Goal: Task Accomplishment & Management: Complete application form

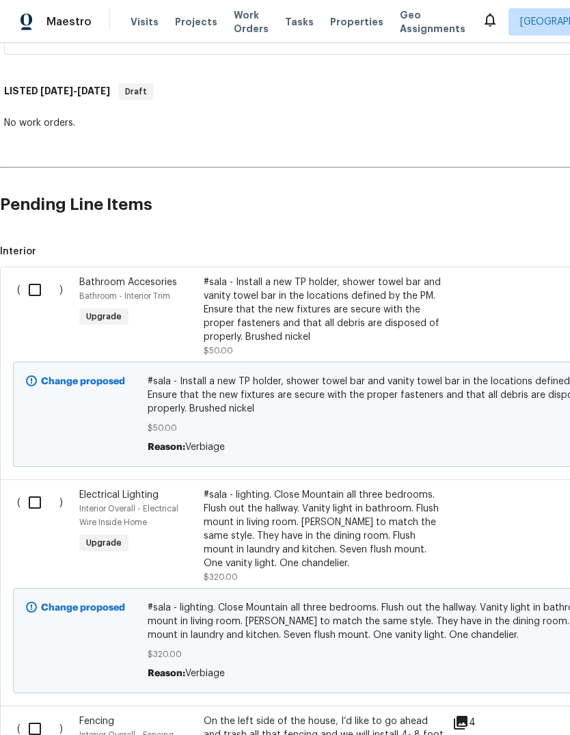
scroll to position [450, 0]
click at [35, 289] on input "checkbox" at bounding box center [40, 290] width 39 height 29
checkbox input "true"
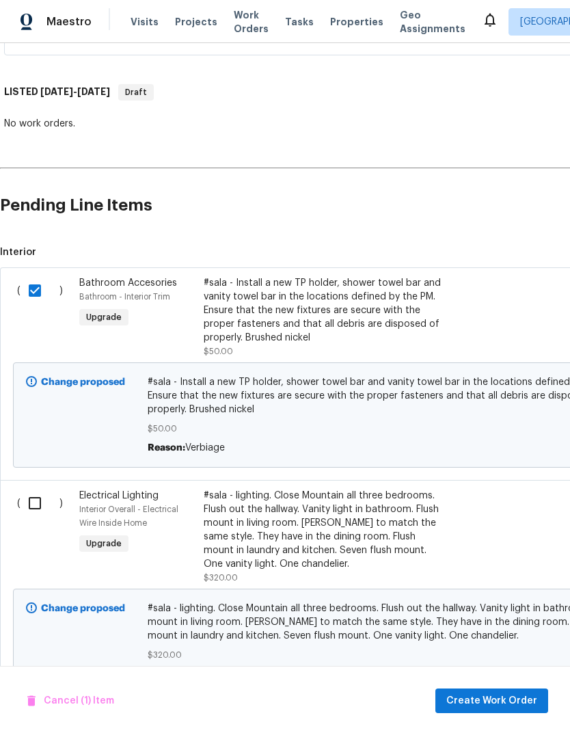
click at [34, 501] on input "checkbox" at bounding box center [40, 503] width 39 height 29
checkbox input "true"
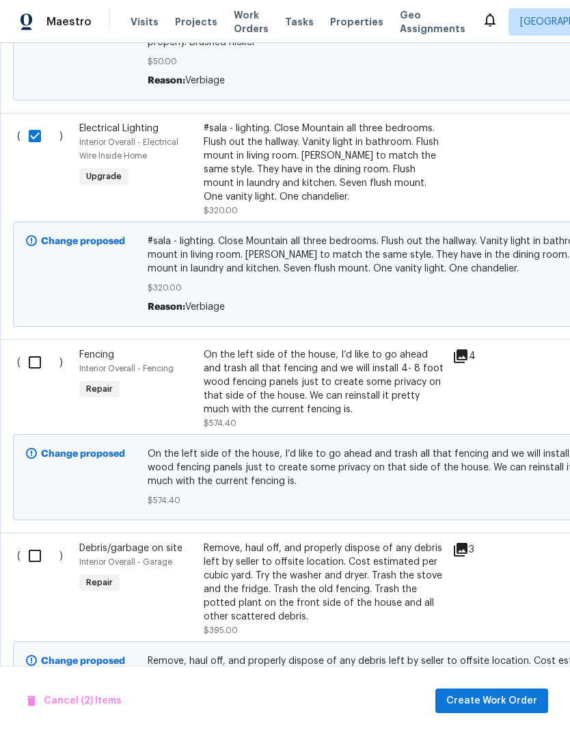
scroll to position [816, 0]
click at [42, 364] on input "checkbox" at bounding box center [40, 363] width 39 height 29
checkbox input "true"
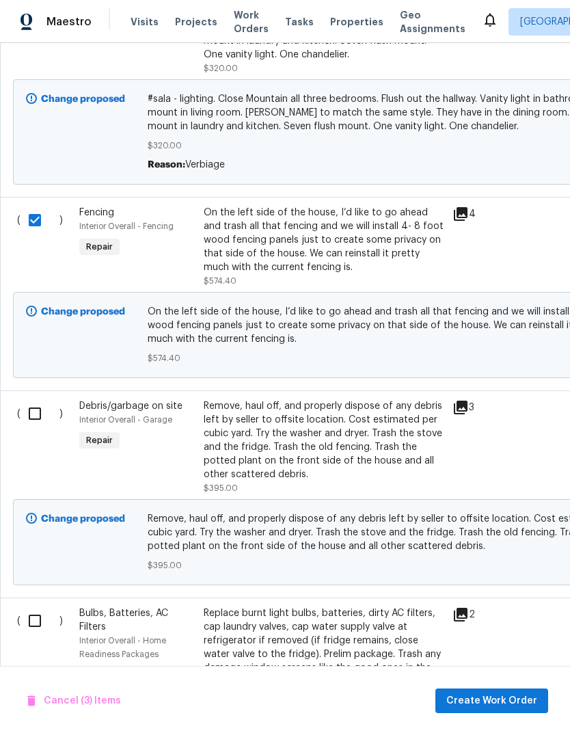
scroll to position [959, 0]
click at [31, 408] on input "checkbox" at bounding box center [40, 413] width 39 height 29
checkbox input "true"
click at [38, 622] on input "checkbox" at bounding box center [40, 620] width 39 height 29
checkbox input "true"
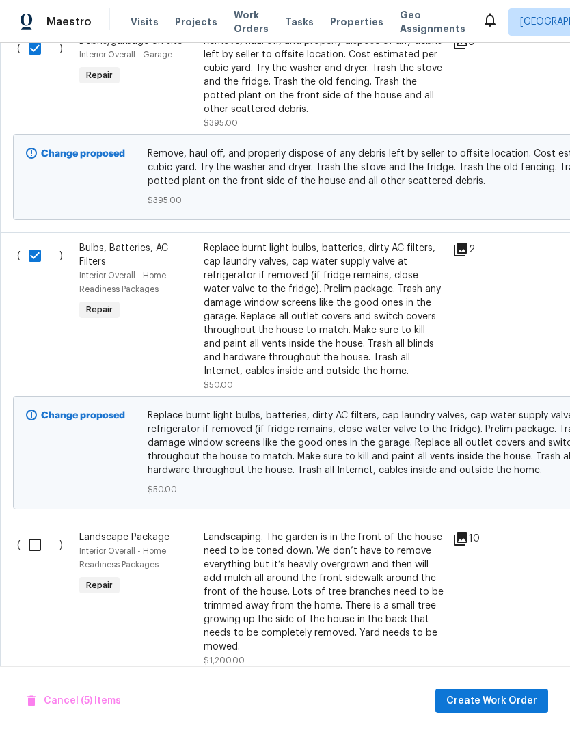
scroll to position [1324, 0]
click at [35, 537] on input "checkbox" at bounding box center [40, 545] width 39 height 29
checkbox input "true"
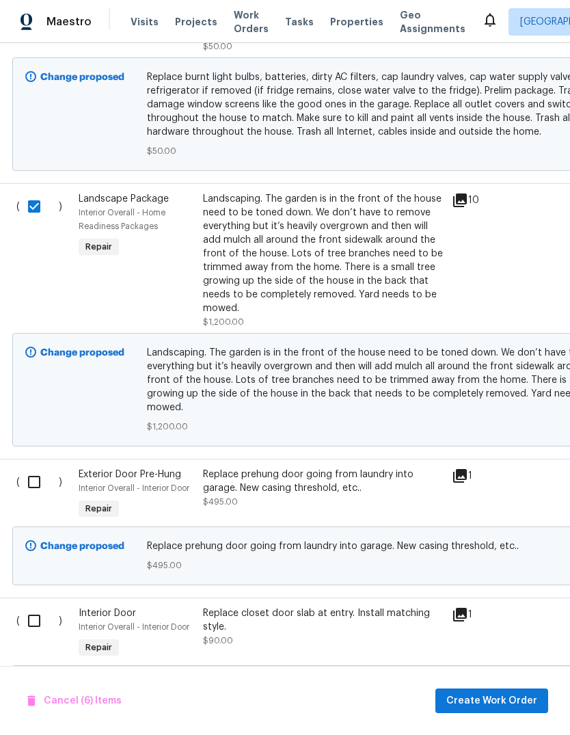
scroll to position [1661, 1]
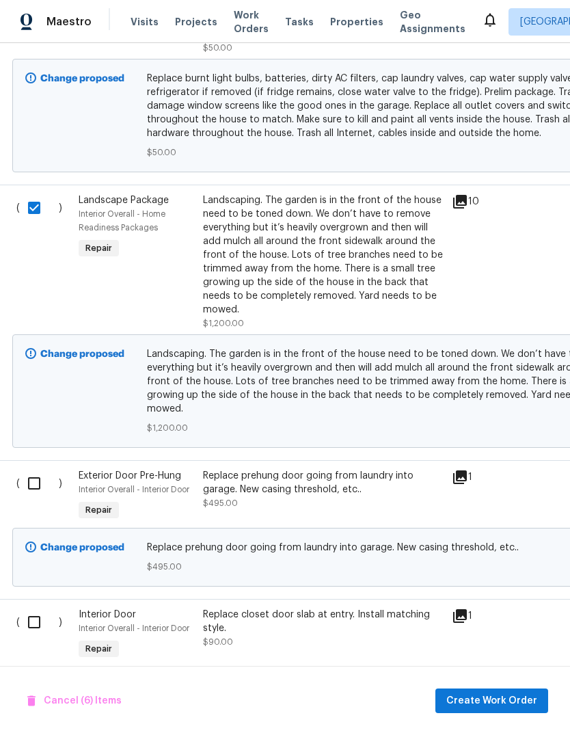
click at [40, 484] on input "checkbox" at bounding box center [39, 483] width 39 height 29
checkbox input "true"
click at [36, 634] on input "checkbox" at bounding box center [39, 622] width 39 height 29
checkbox input "true"
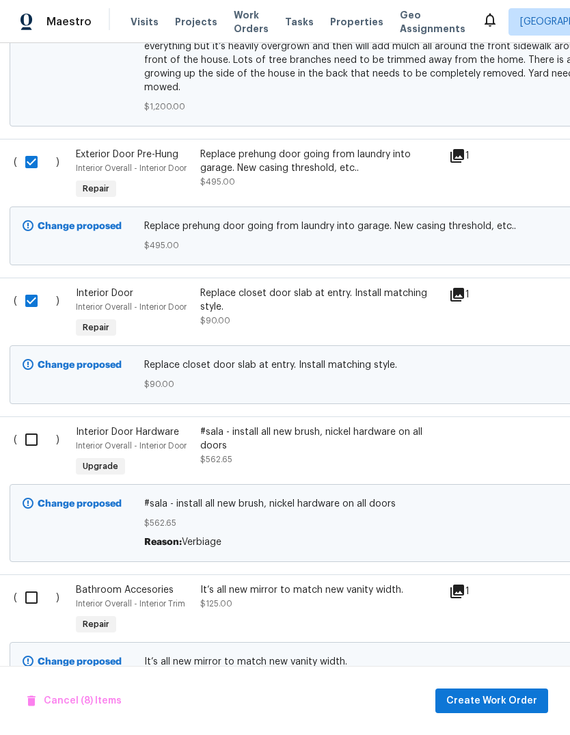
scroll to position [1982, 4]
click at [38, 445] on input "checkbox" at bounding box center [35, 440] width 39 height 29
checkbox input "true"
click at [36, 602] on input "checkbox" at bounding box center [35, 598] width 39 height 29
checkbox input "true"
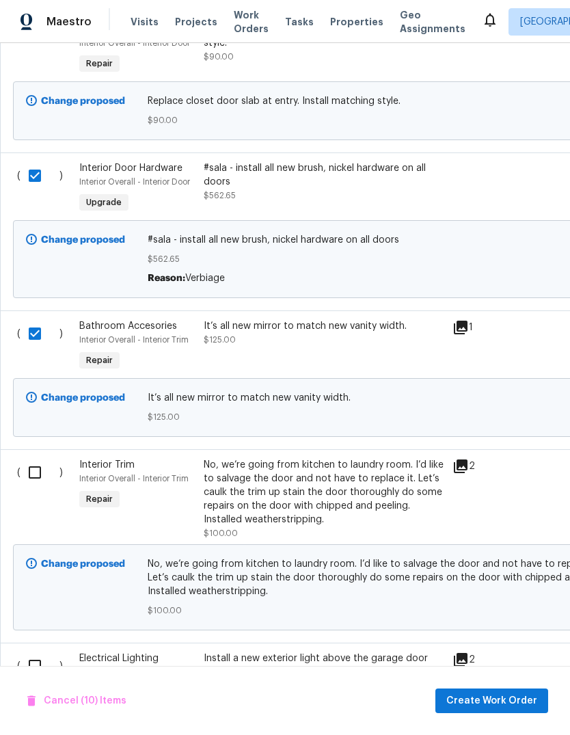
scroll to position [2248, 0]
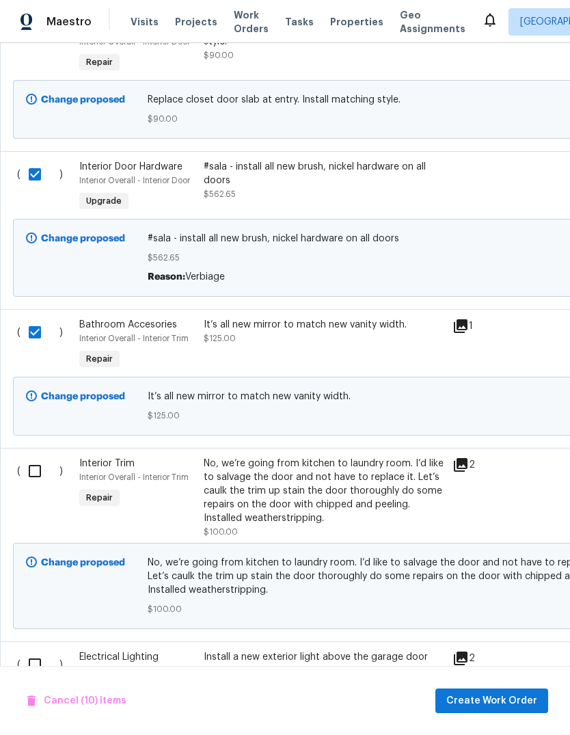
click at [44, 477] on input "checkbox" at bounding box center [40, 471] width 39 height 29
checkbox input "true"
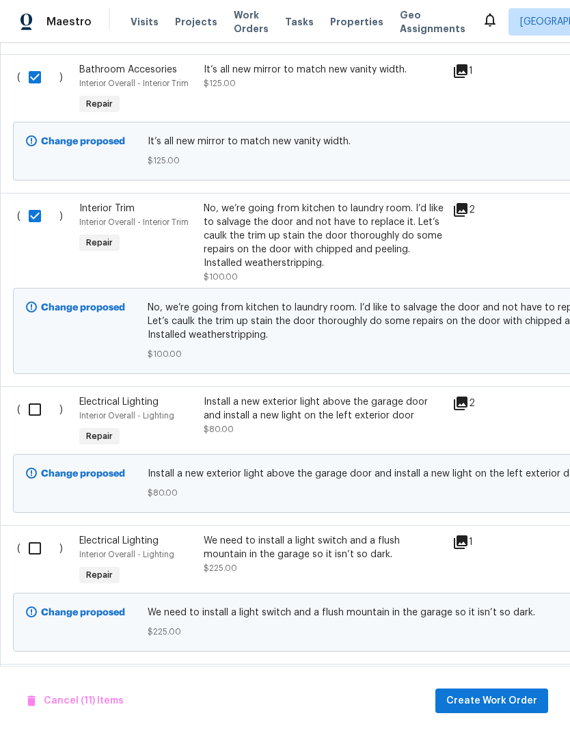
scroll to position [2503, 0]
click at [38, 423] on input "checkbox" at bounding box center [40, 409] width 39 height 29
checkbox input "true"
click at [34, 557] on input "checkbox" at bounding box center [40, 548] width 39 height 29
checkbox input "true"
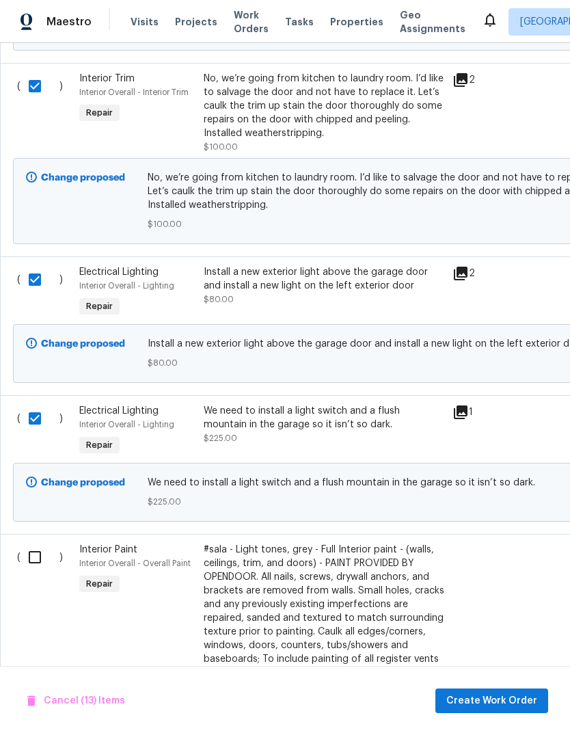
scroll to position [2634, 0]
click at [37, 561] on input "checkbox" at bounding box center [40, 556] width 39 height 29
checkbox input "true"
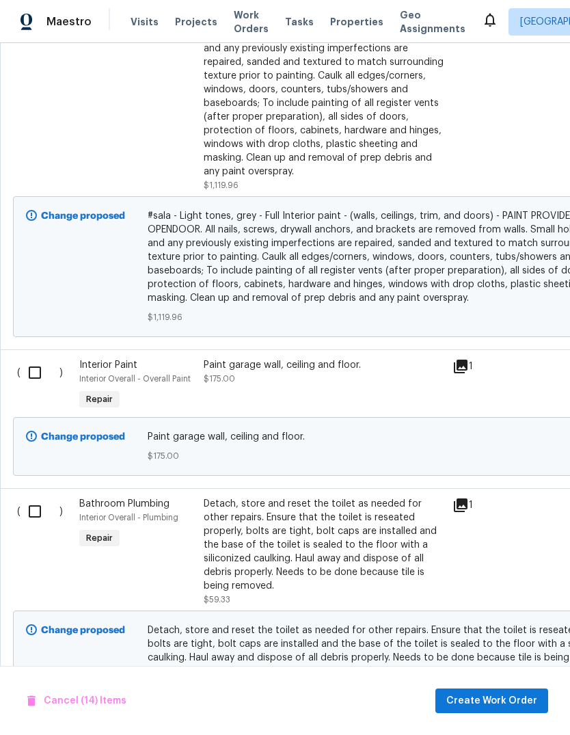
scroll to position [3188, 0]
click at [29, 380] on input "checkbox" at bounding box center [40, 373] width 39 height 29
checkbox input "true"
click at [36, 526] on input "checkbox" at bounding box center [40, 512] width 39 height 29
checkbox input "true"
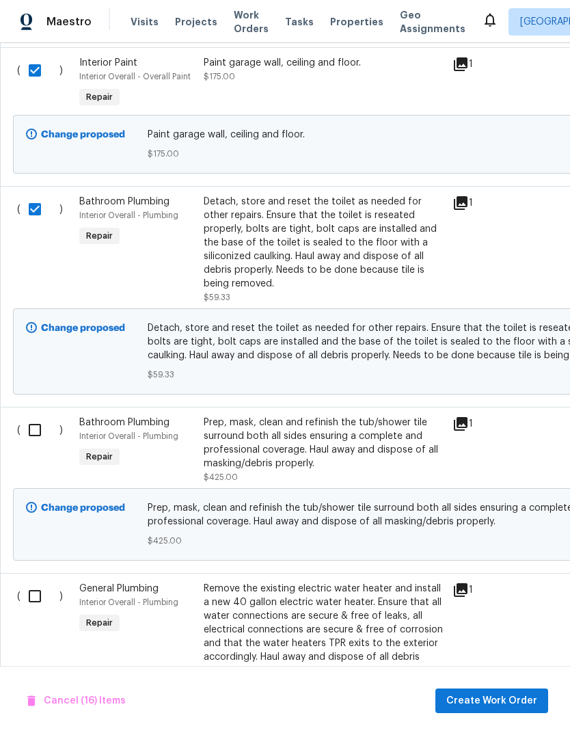
scroll to position [3491, 0]
click at [39, 440] on input "checkbox" at bounding box center [40, 430] width 39 height 29
checkbox input "true"
click at [38, 608] on input "checkbox" at bounding box center [40, 596] width 39 height 29
checkbox input "true"
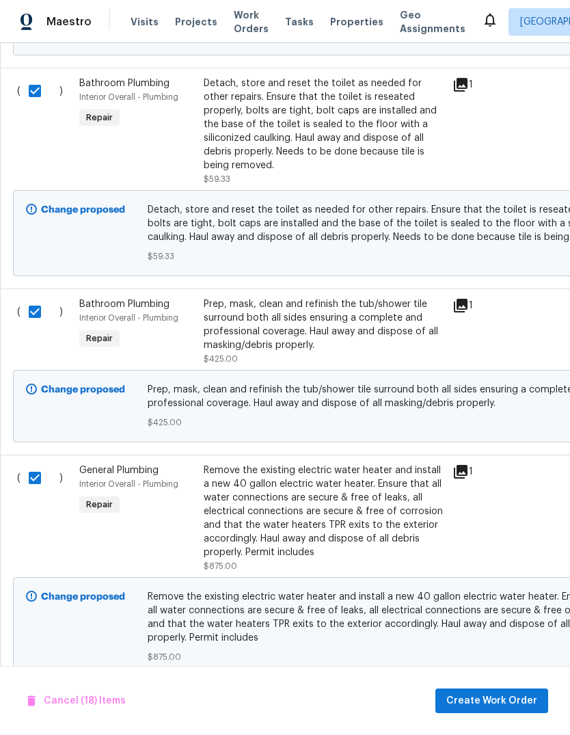
scroll to position [0, 0]
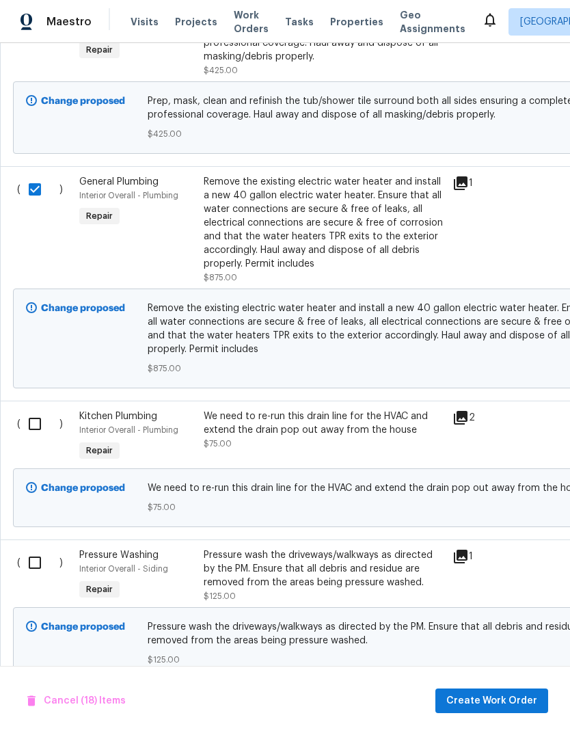
click at [42, 438] on input "checkbox" at bounding box center [40, 424] width 39 height 29
checkbox input "true"
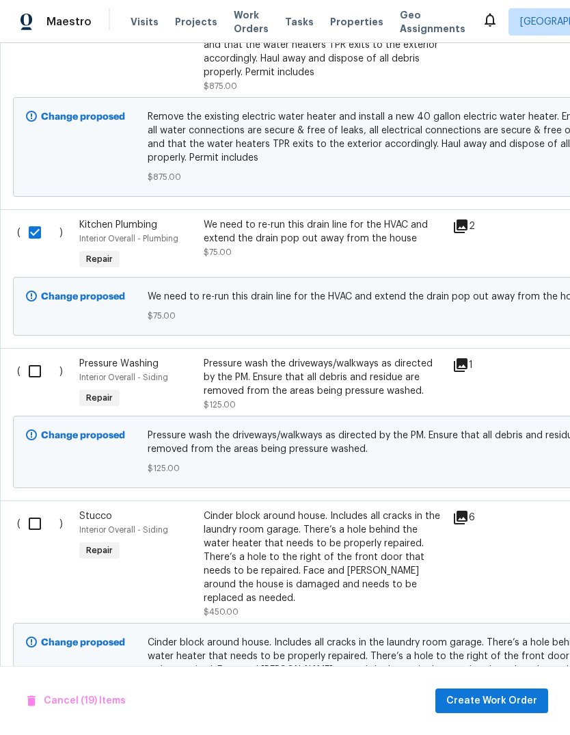
click at [40, 384] on input "checkbox" at bounding box center [40, 371] width 39 height 29
checkbox input "true"
click at [37, 534] on input "checkbox" at bounding box center [40, 523] width 39 height 29
checkbox input "true"
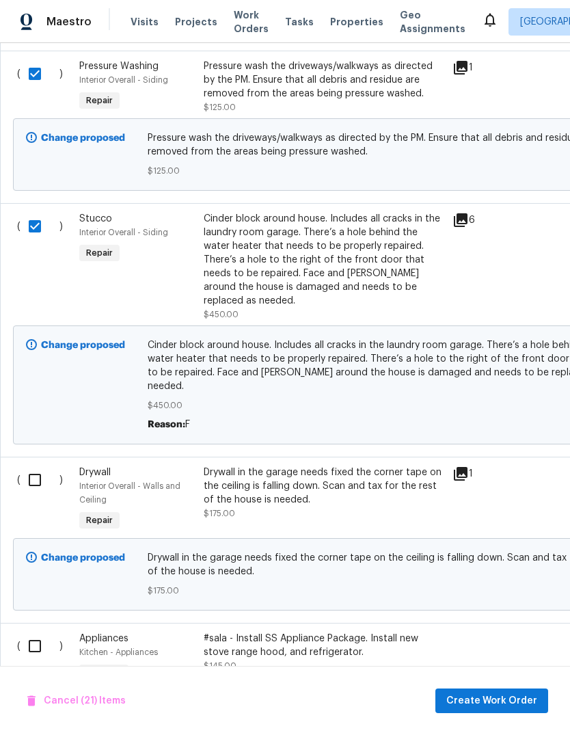
click at [37, 466] on input "checkbox" at bounding box center [40, 480] width 39 height 29
checkbox input "true"
click at [36, 632] on input "checkbox" at bounding box center [40, 646] width 39 height 29
checkbox input "true"
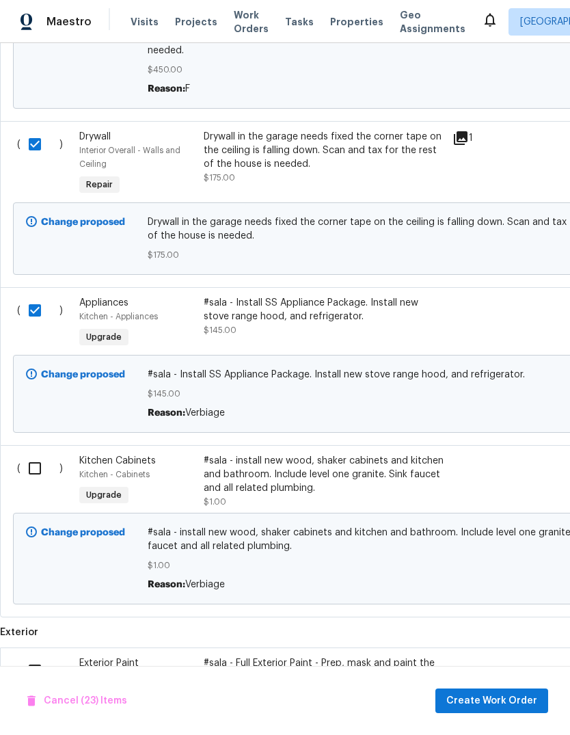
click at [31, 454] on input "checkbox" at bounding box center [40, 468] width 39 height 29
checkbox input "true"
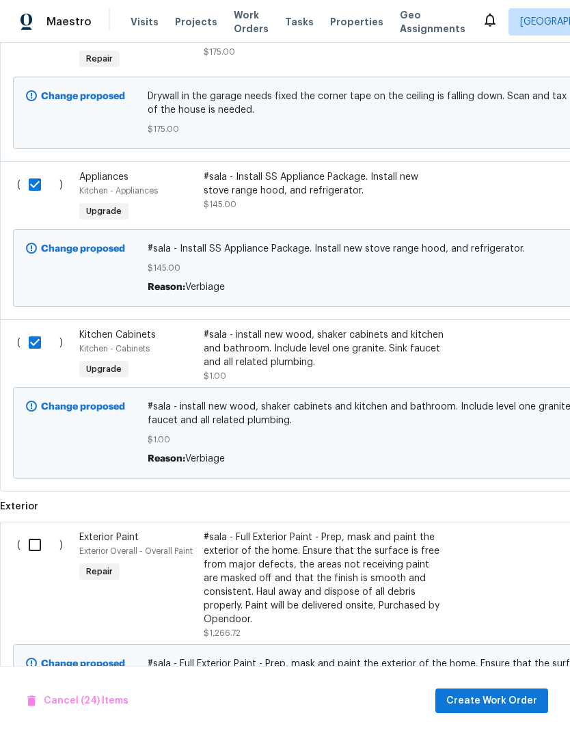
click at [38, 531] on input "checkbox" at bounding box center [40, 545] width 39 height 29
checkbox input "true"
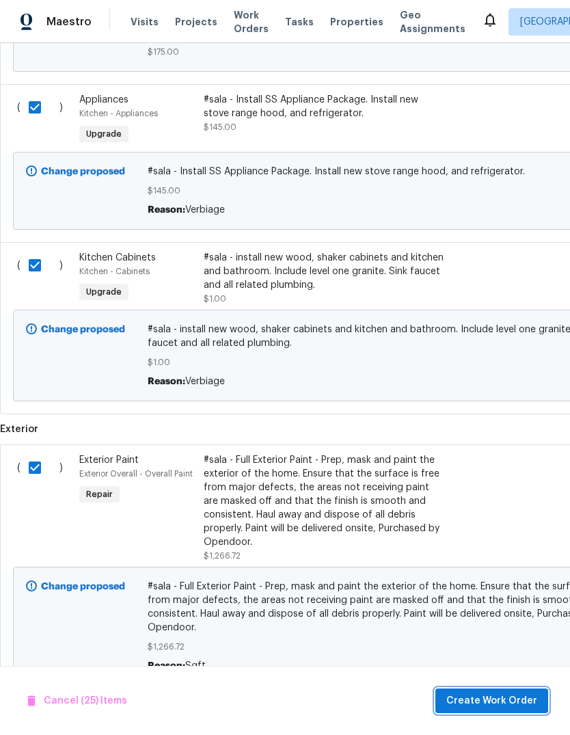
click at [524, 697] on span "Create Work Order" at bounding box center [491, 701] width 91 height 17
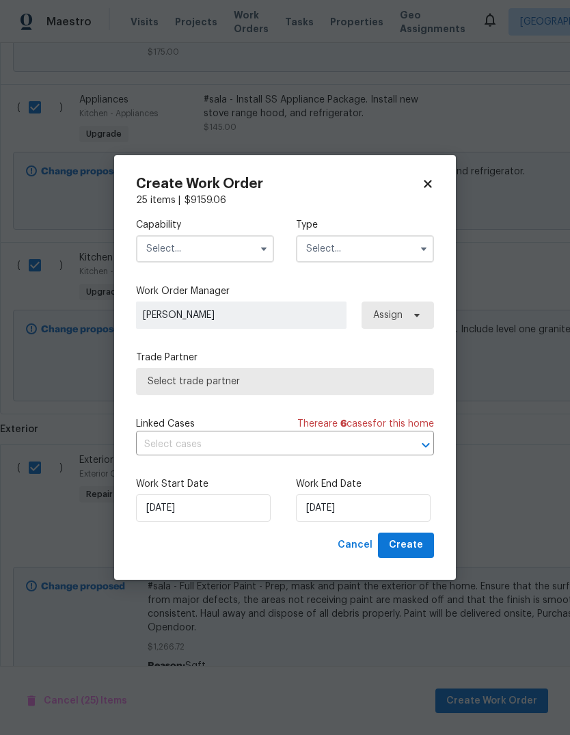
click at [168, 256] on input "text" at bounding box center [205, 248] width 138 height 27
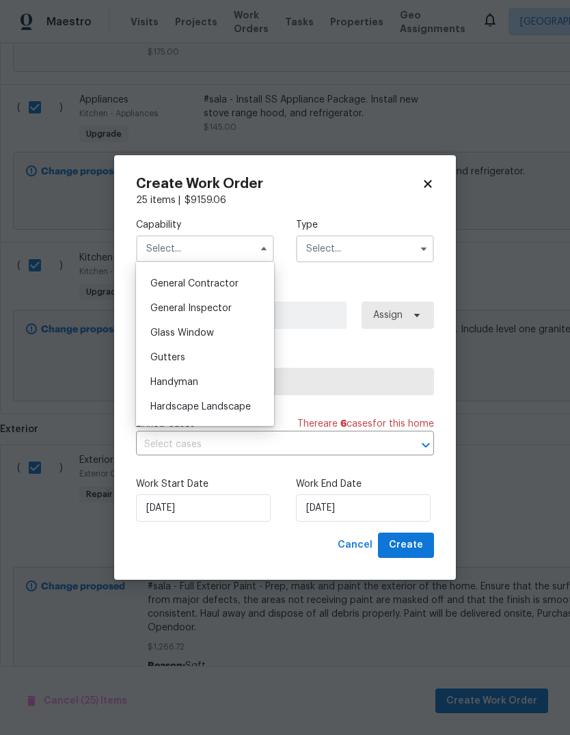
click at [157, 281] on span "General Contractor" at bounding box center [194, 284] width 88 height 10
type input "General Contractor"
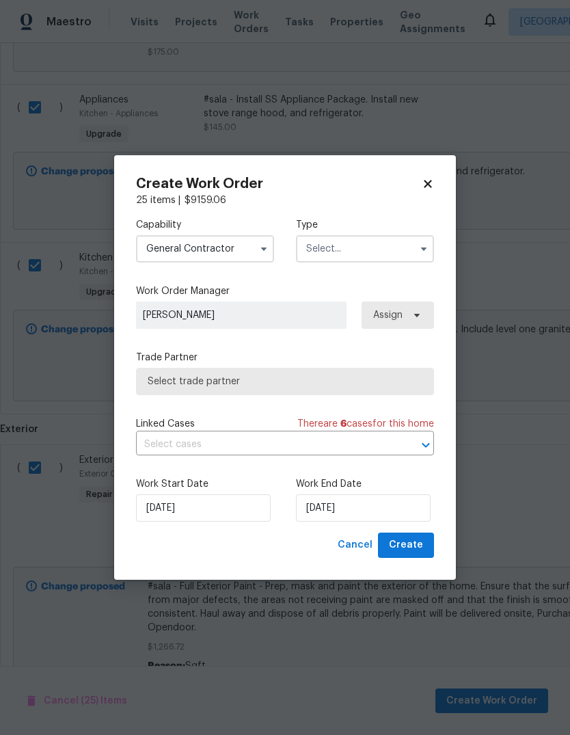
click at [412, 252] on input "text" at bounding box center [365, 248] width 138 height 27
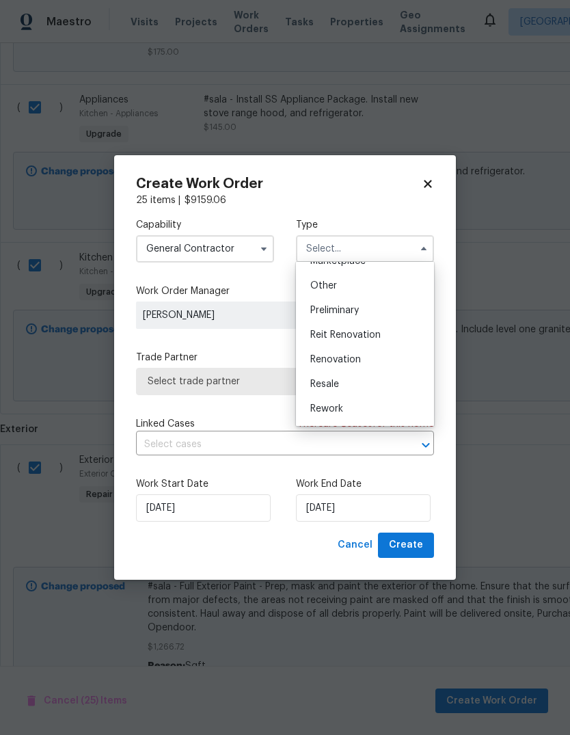
click at [368, 361] on div "Renovation" at bounding box center [364, 359] width 131 height 25
type input "Renovation"
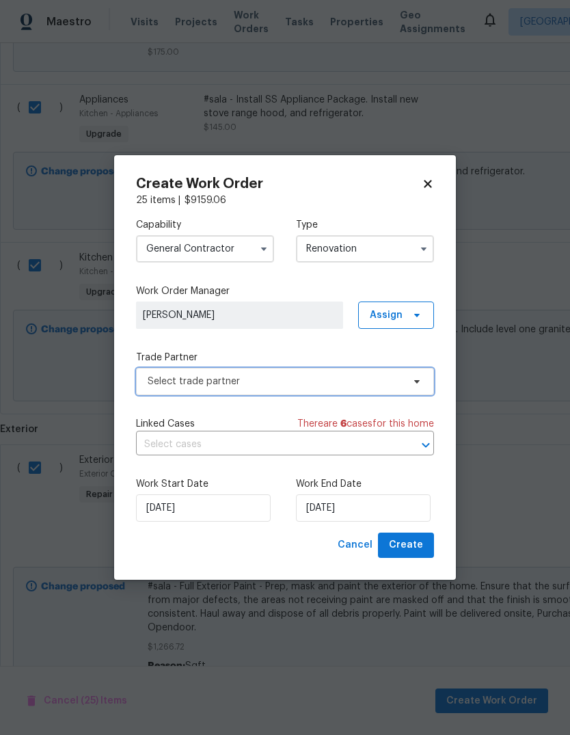
click at [403, 382] on span "Select trade partner" at bounding box center [285, 381] width 298 height 27
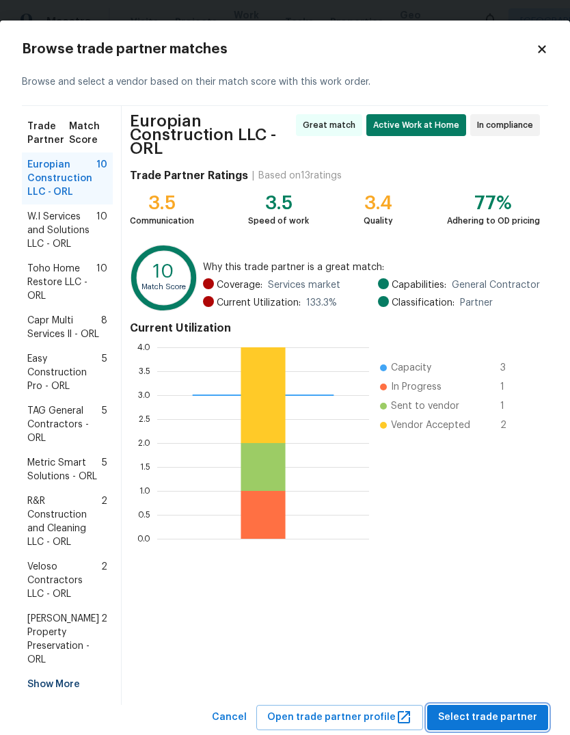
click at [509, 709] on span "Select trade partner" at bounding box center [487, 717] width 99 height 17
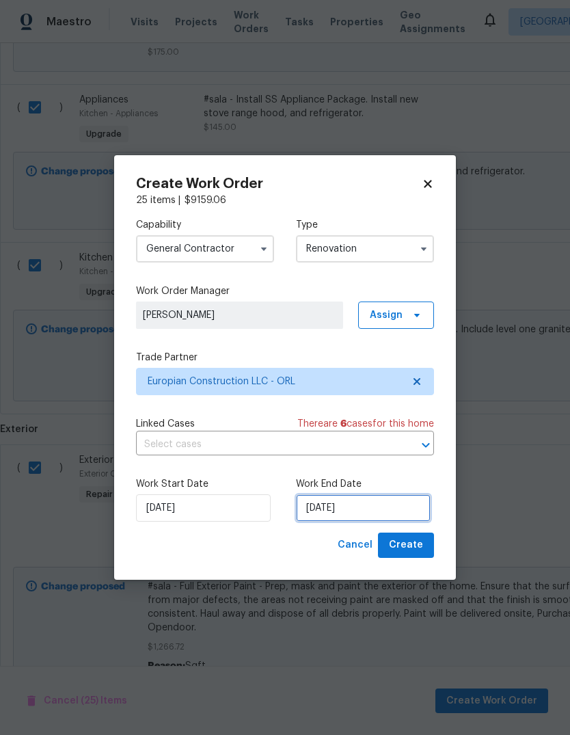
click at [405, 509] on input "9/3/2025" at bounding box center [363, 507] width 135 height 27
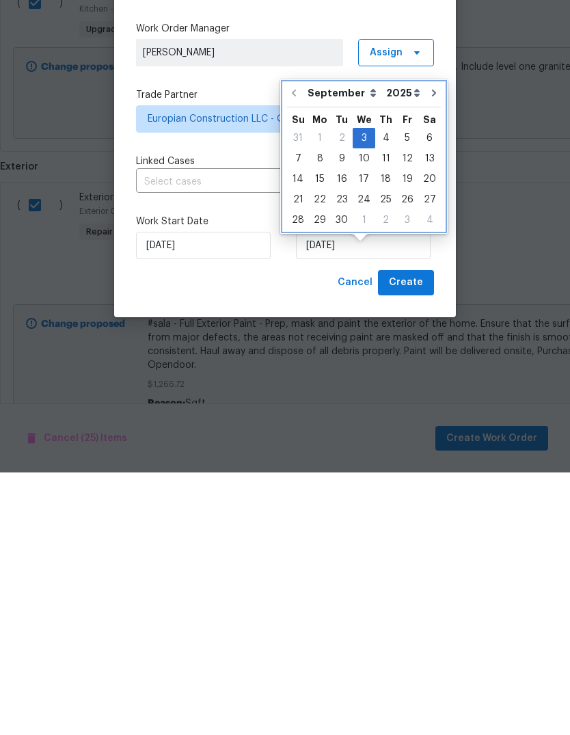
click at [431, 350] on icon "Go to next month" at bounding box center [434, 355] width 11 height 11
type input "10/3/2025"
select select "9"
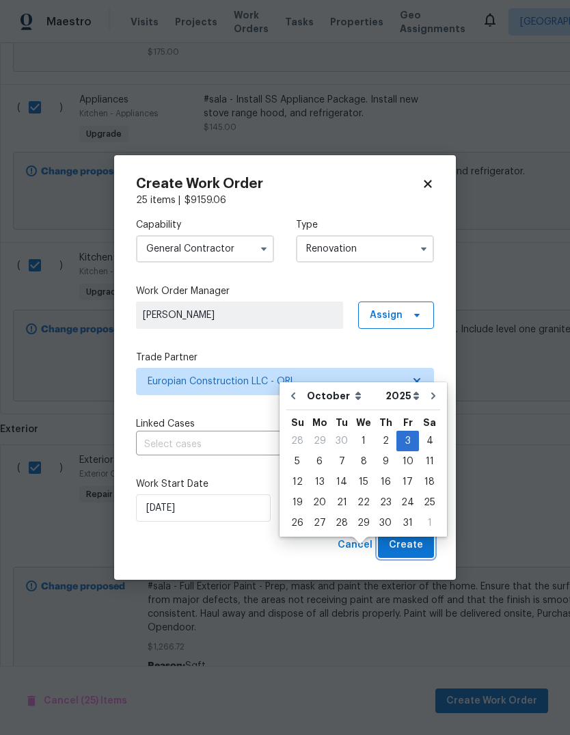
click at [418, 544] on span "Create" at bounding box center [406, 545] width 34 height 17
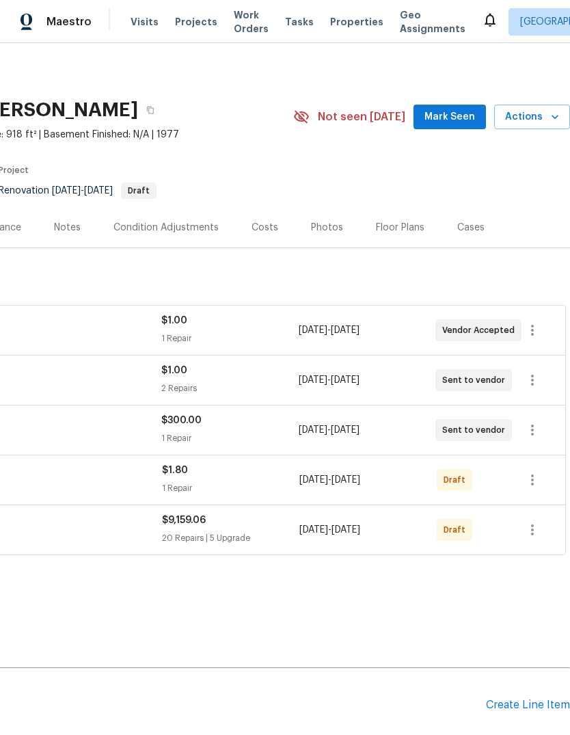
scroll to position [0, 202]
click at [532, 522] on icon "button" at bounding box center [532, 530] width 16 height 16
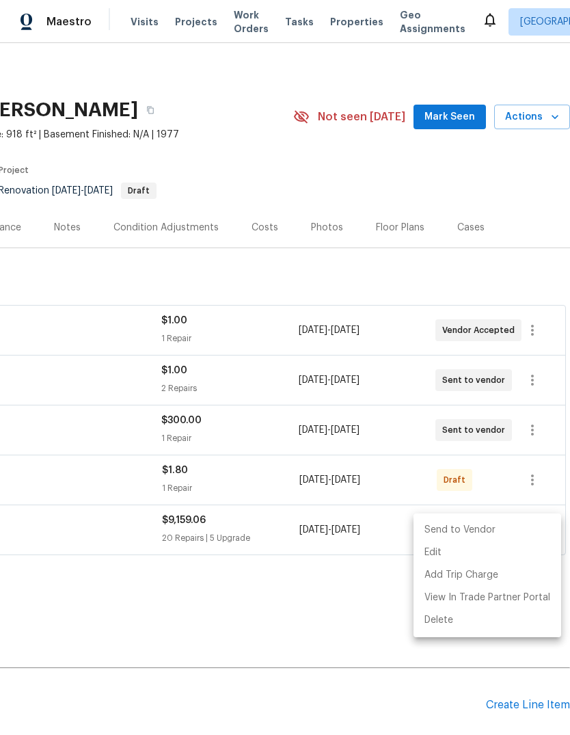
click at [506, 526] on li "Send to Vendor" at bounding box center [488, 530] width 148 height 23
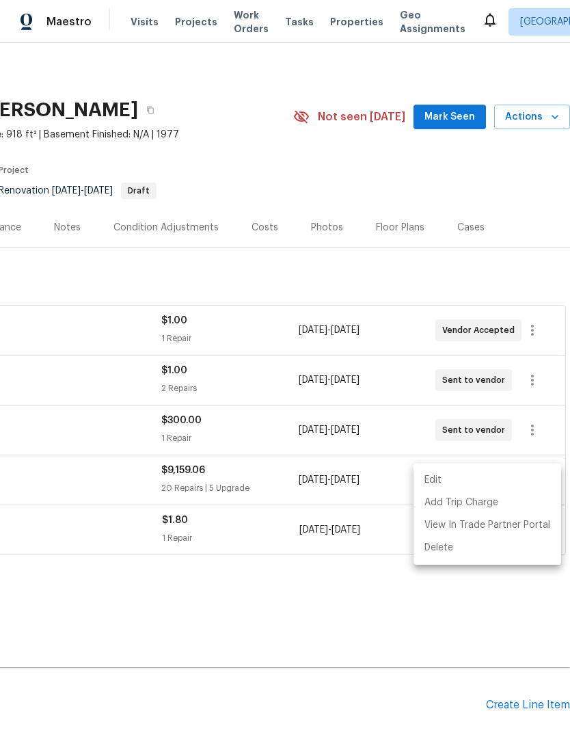
click at [376, 627] on div at bounding box center [285, 367] width 570 height 735
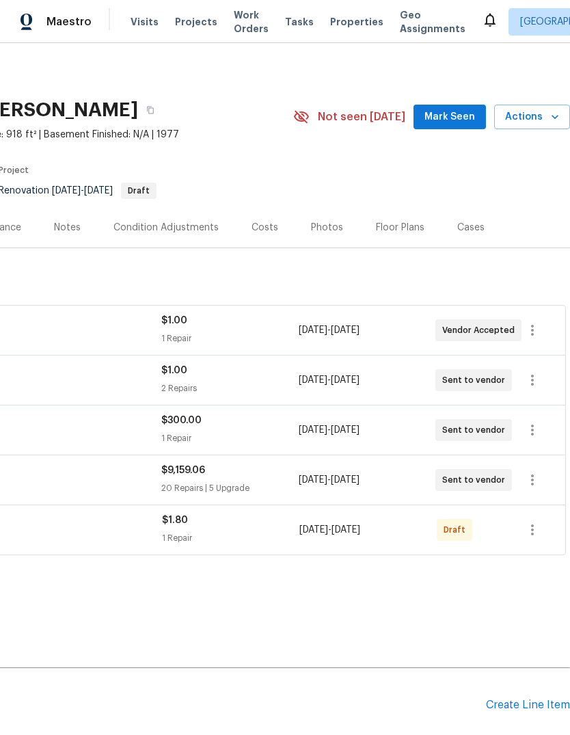
click at [451, 637] on div "Back to all projects 1401 Rossman Dr, Apopka, FL 32703 3 Beds | 1 Baths | Total…" at bounding box center [184, 410] width 773 height 702
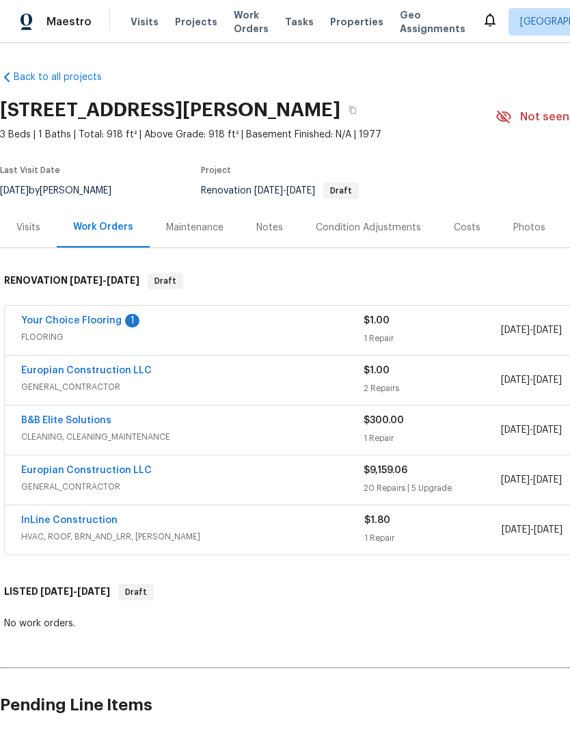
scroll to position [0, 0]
click at [57, 366] on link "Europian Construction LLC" at bounding box center [86, 371] width 131 height 10
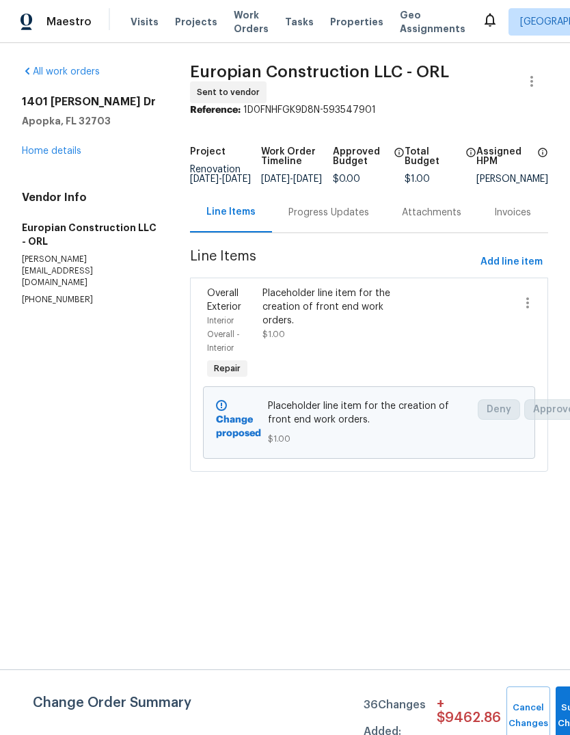
click at [39, 155] on link "Home details" at bounding box center [51, 151] width 59 height 10
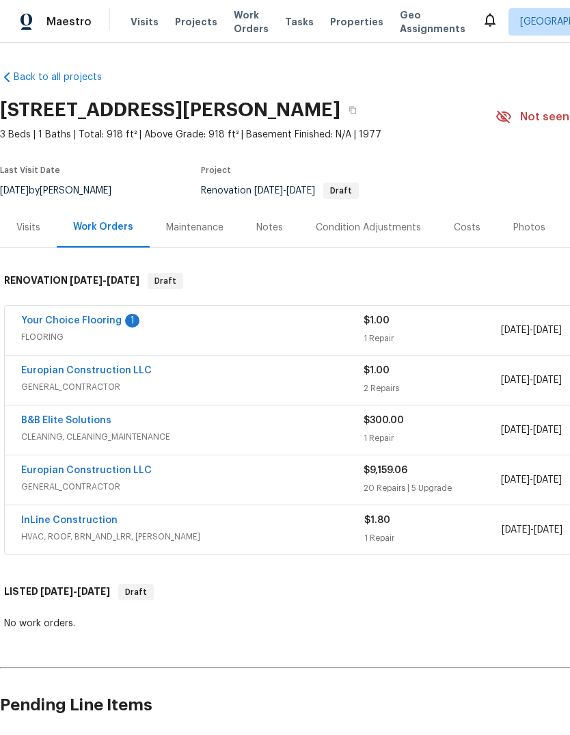
click at [60, 474] on link "Europian Construction LLC" at bounding box center [86, 471] width 131 height 10
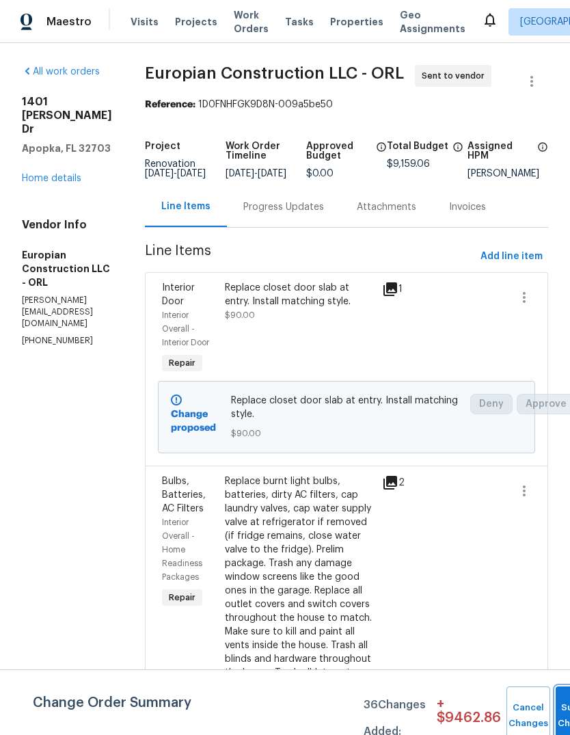
click at [556, 708] on button "Submit Changes" at bounding box center [578, 715] width 44 height 59
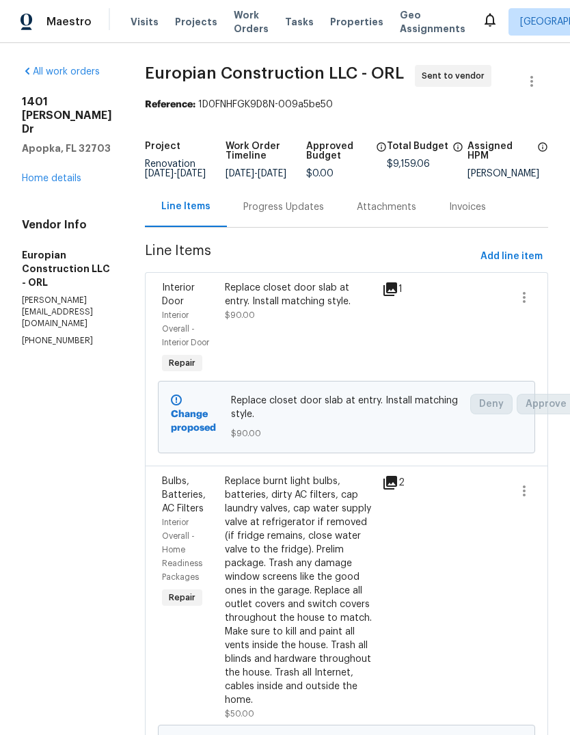
click at [34, 174] on link "Home details" at bounding box center [51, 179] width 59 height 10
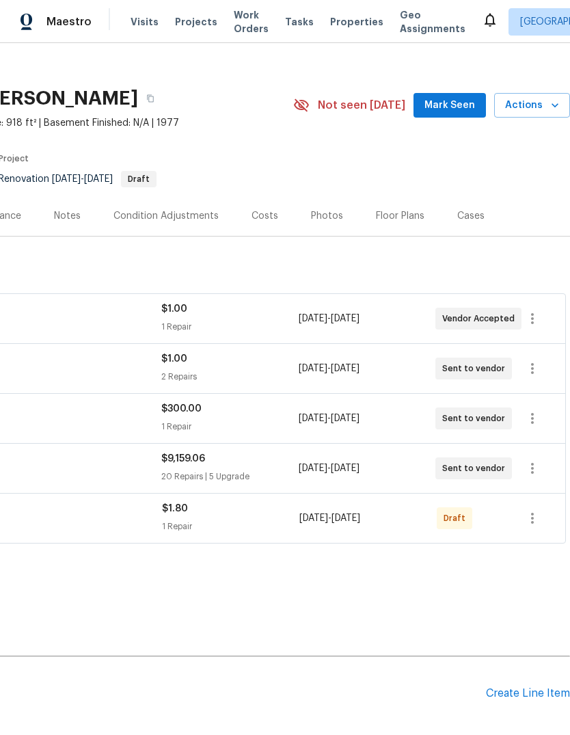
scroll to position [11, 202]
click at [532, 362] on icon "button" at bounding box center [532, 369] width 16 height 16
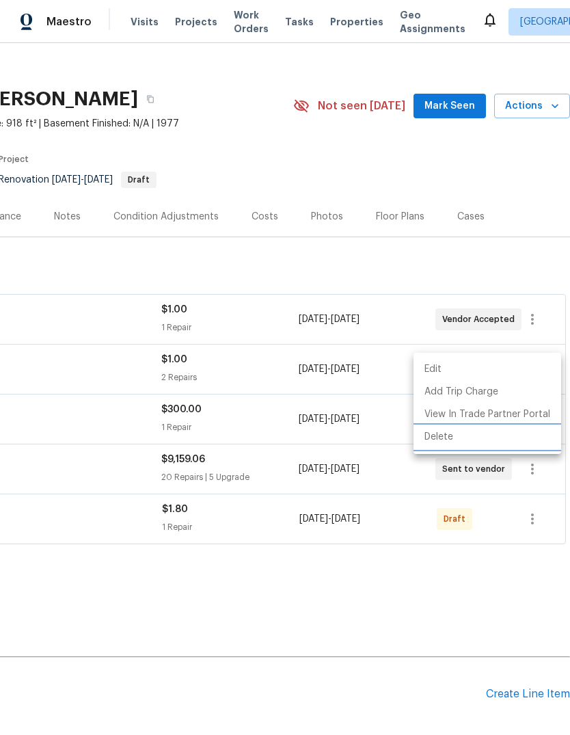
click at [487, 442] on li "Delete" at bounding box center [488, 437] width 148 height 23
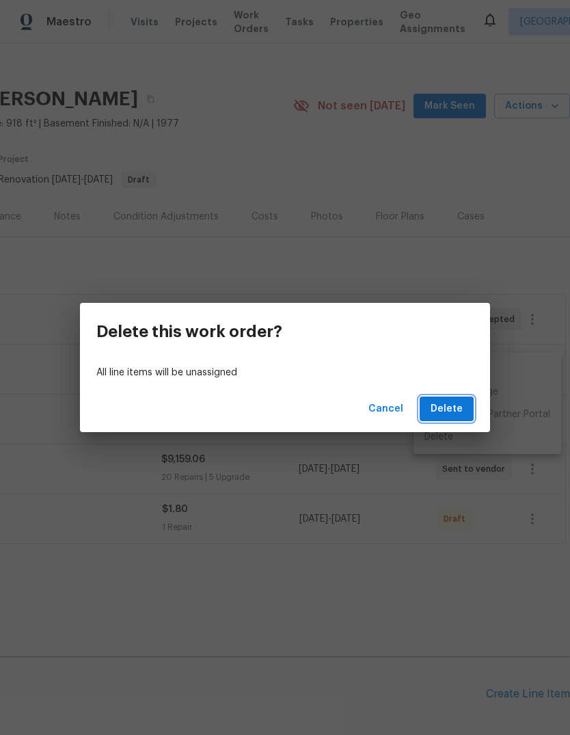
click at [446, 412] on span "Delete" at bounding box center [447, 409] width 32 height 17
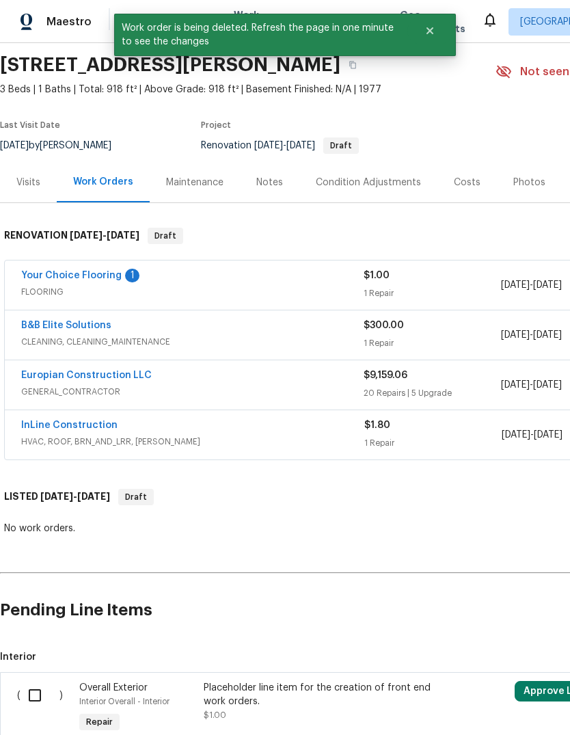
scroll to position [46, 0]
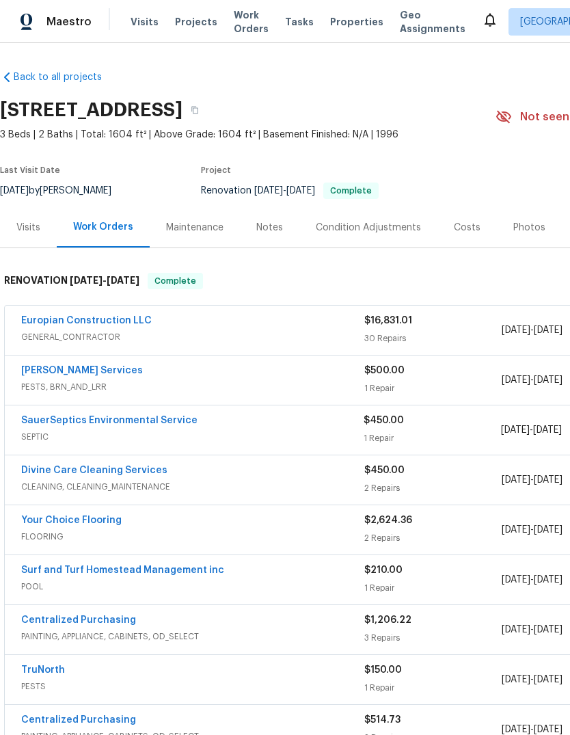
click at [112, 319] on link "Europian Construction LLC" at bounding box center [86, 321] width 131 height 10
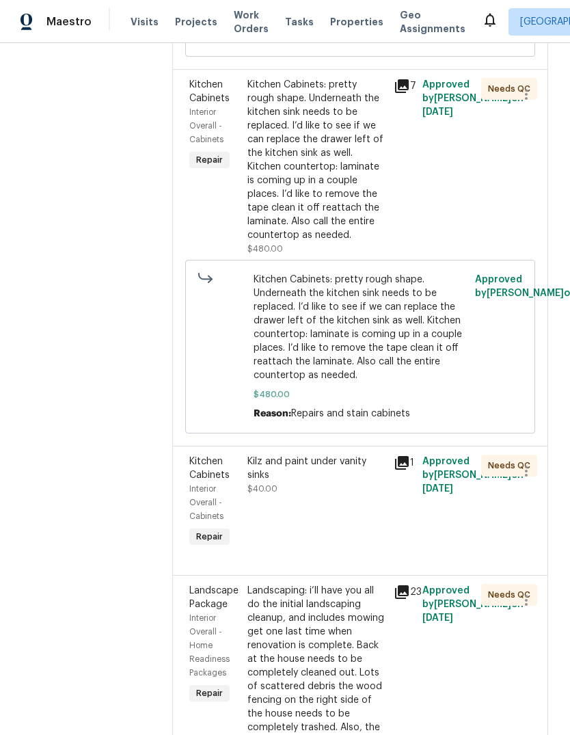
scroll to position [3492, 0]
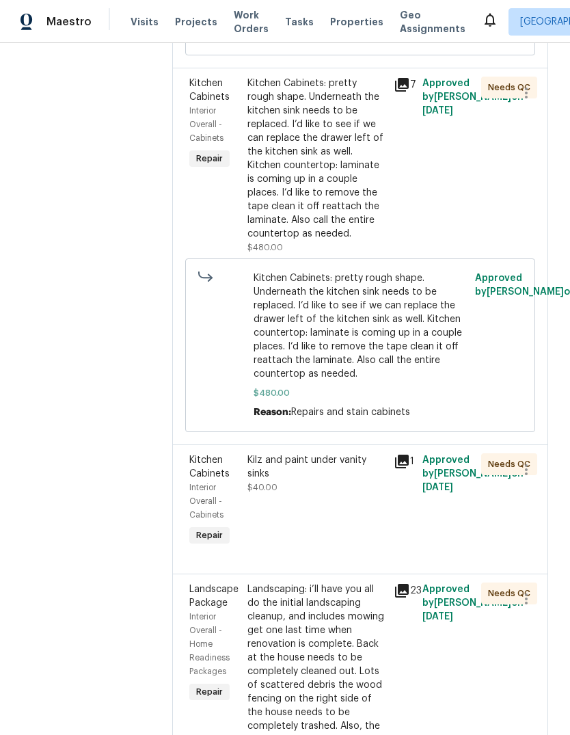
click at [321, 161] on div "Kitchen Cabinets: pretty rough shape. Underneath the kitchen sink needs to be r…" at bounding box center [316, 159] width 137 height 164
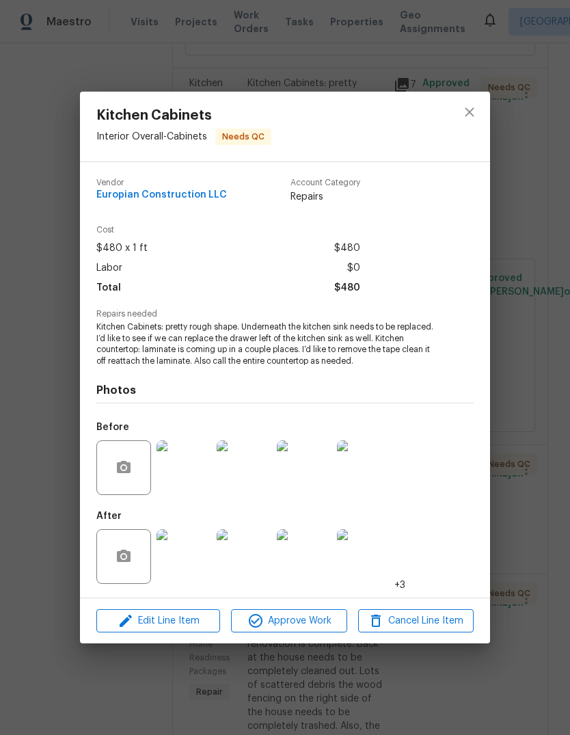
click at [197, 557] on img at bounding box center [184, 556] width 55 height 55
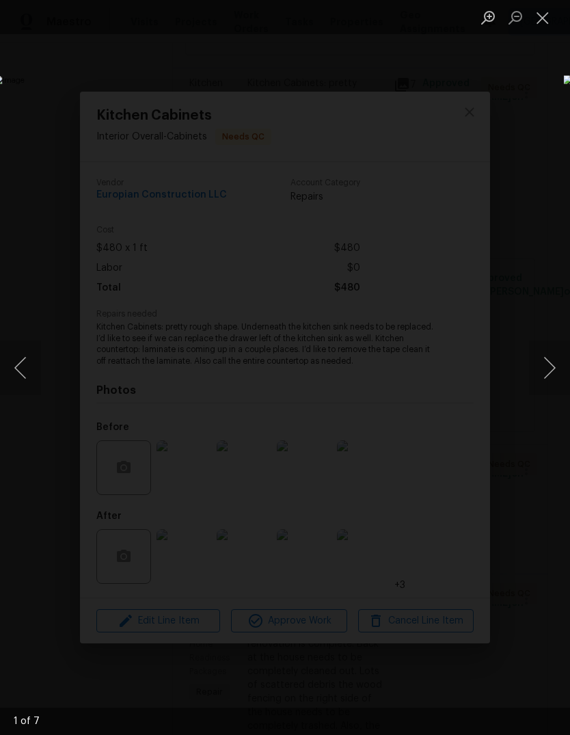
click at [552, 375] on button "Next image" at bounding box center [549, 367] width 41 height 55
click at [542, 374] on button "Next image" at bounding box center [549, 367] width 41 height 55
click at [537, 373] on button "Next image" at bounding box center [549, 367] width 41 height 55
click at [543, 384] on button "Next image" at bounding box center [549, 367] width 41 height 55
click at [545, 22] on button "Close lightbox" at bounding box center [542, 17] width 27 height 24
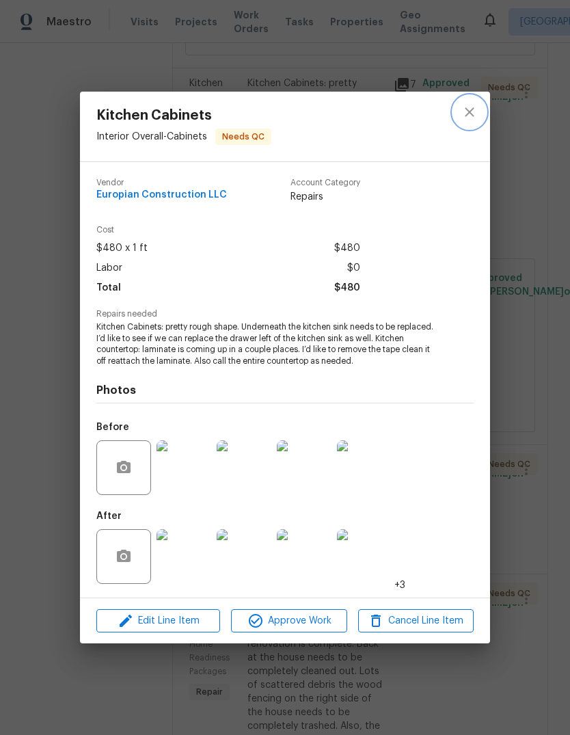
click at [466, 114] on icon "close" at bounding box center [469, 111] width 9 height 9
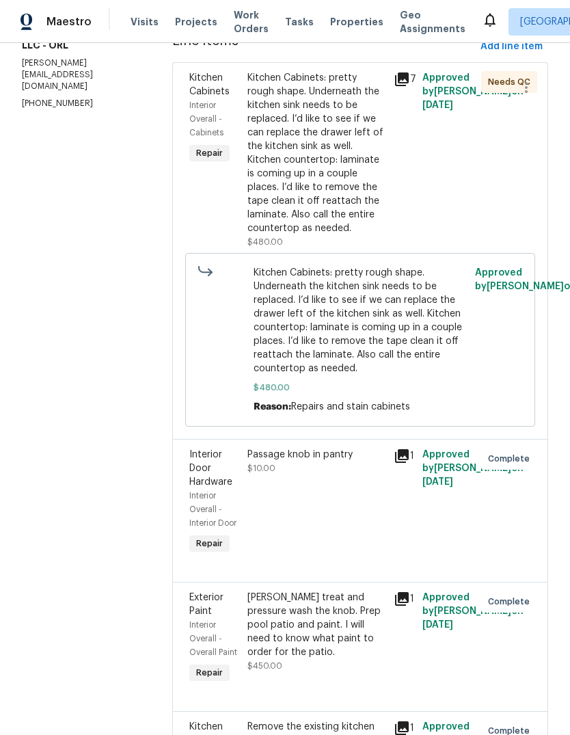
scroll to position [211, 0]
click at [350, 165] on div "Kitchen Cabinets: pretty rough shape. Underneath the kitchen sink needs to be r…" at bounding box center [316, 152] width 137 height 164
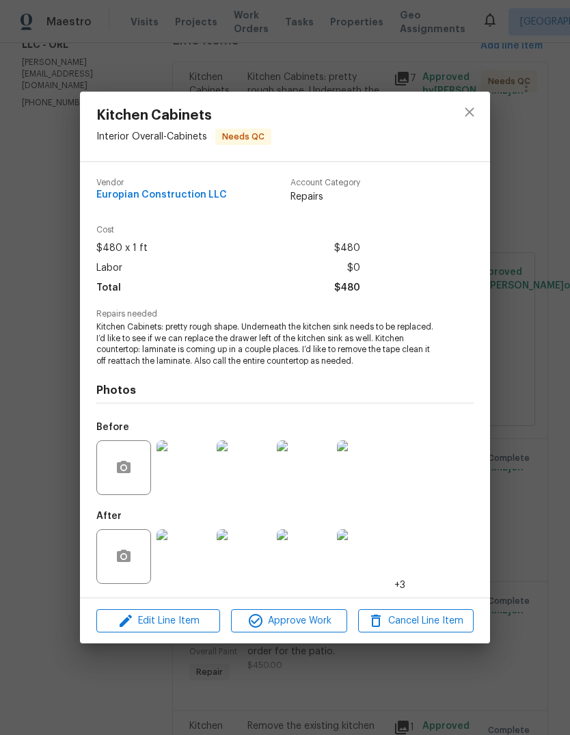
click at [185, 559] on img at bounding box center [184, 556] width 55 height 55
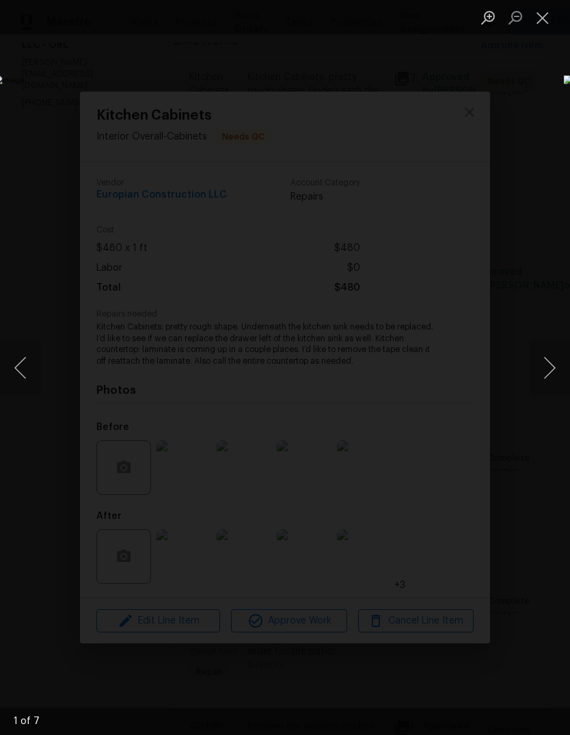
click at [548, 375] on button "Next image" at bounding box center [549, 367] width 41 height 55
click at [539, 377] on button "Next image" at bounding box center [549, 367] width 41 height 55
click at [545, 375] on button "Next image" at bounding box center [549, 367] width 41 height 55
click at [548, 375] on button "Next image" at bounding box center [549, 367] width 41 height 55
click at [546, 23] on button "Close lightbox" at bounding box center [542, 17] width 27 height 24
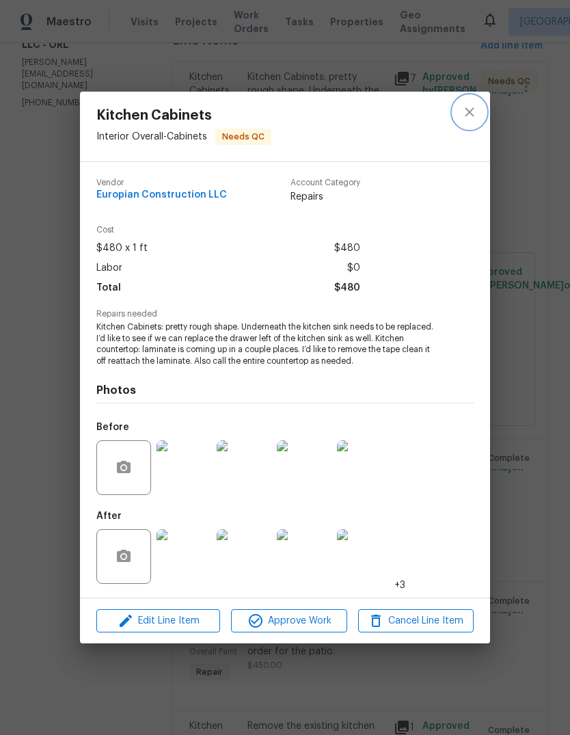
click at [473, 105] on icon "close" at bounding box center [470, 112] width 16 height 16
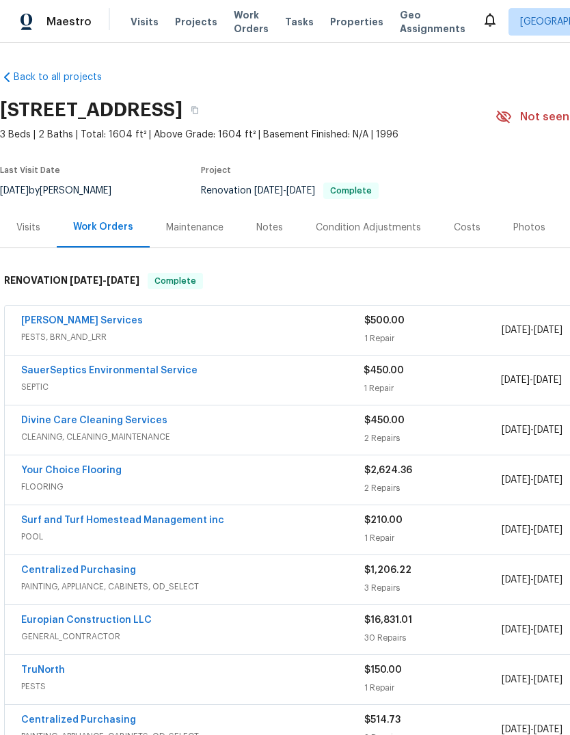
click at [56, 366] on link "SauerSeptics Environmental Service" at bounding box center [109, 371] width 176 height 10
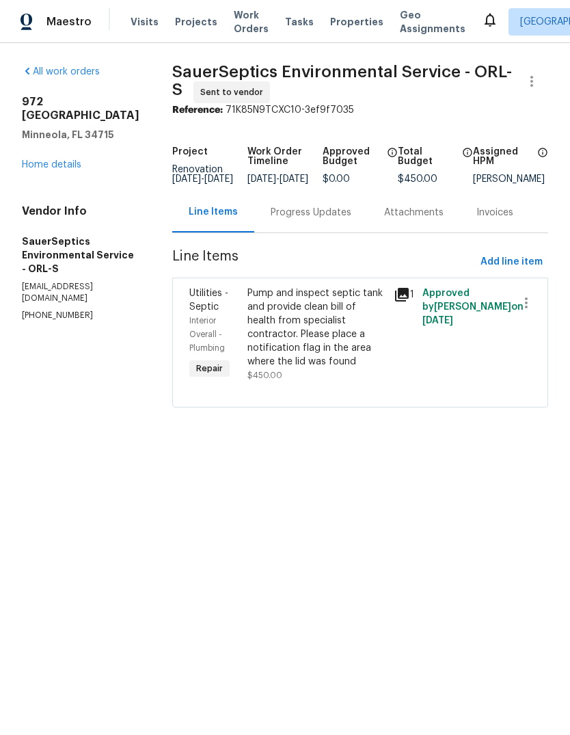
click at [260, 206] on div "Progress Updates" at bounding box center [310, 212] width 113 height 40
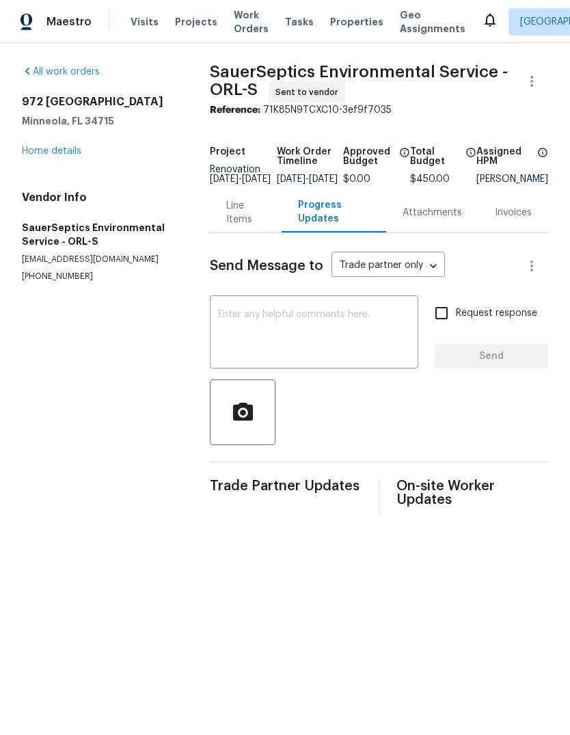
click at [242, 338] on textarea at bounding box center [314, 334] width 192 height 48
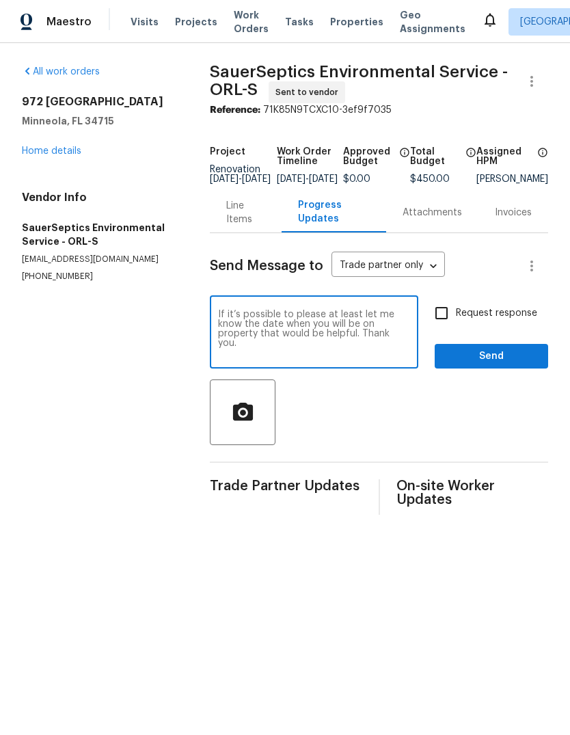
type textarea "If it’s possible to please at least let me know the date when you will be on pr…"
click at [522, 355] on button "Send" at bounding box center [491, 356] width 113 height 25
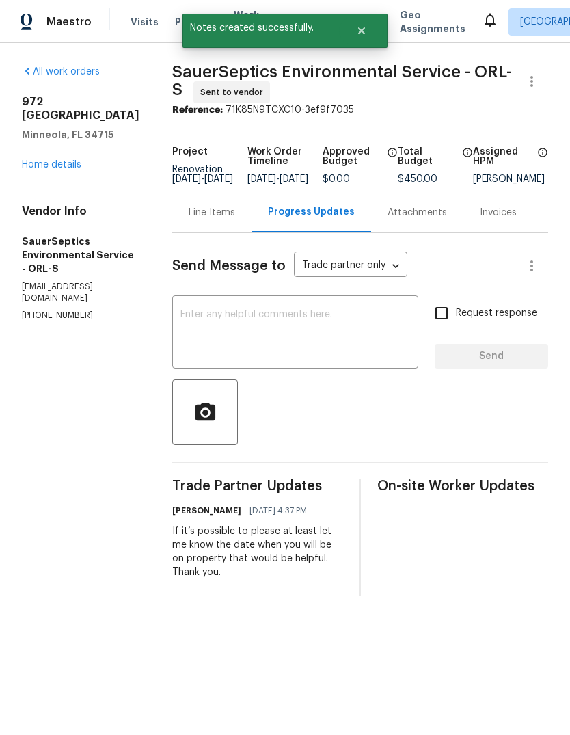
click at [40, 160] on link "Home details" at bounding box center [51, 165] width 59 height 10
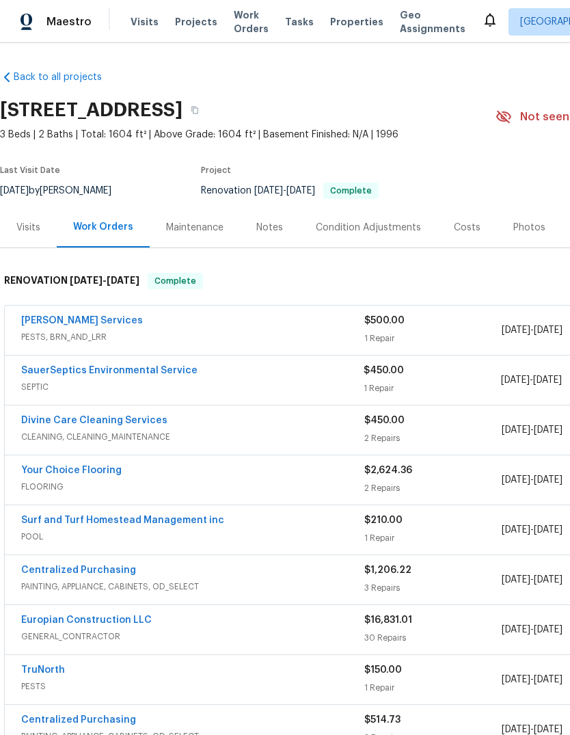
click at [53, 318] on link "[PERSON_NAME] Services" at bounding box center [82, 321] width 122 height 10
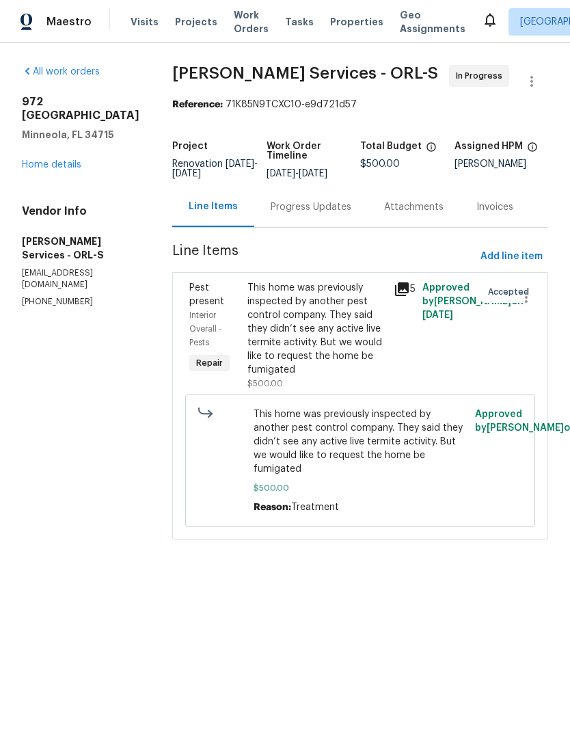
click at [308, 214] on div "Progress Updates" at bounding box center [311, 207] width 81 height 14
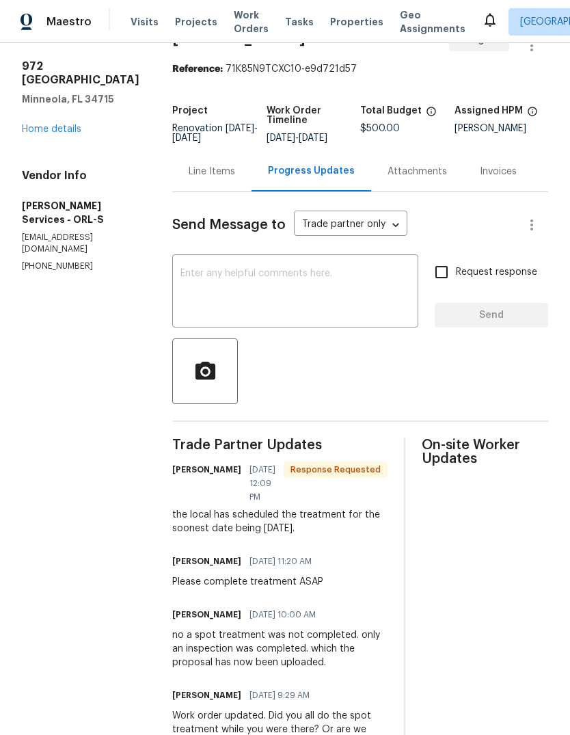
scroll to position [42, 0]
